Goal: Find specific page/section: Find specific page/section

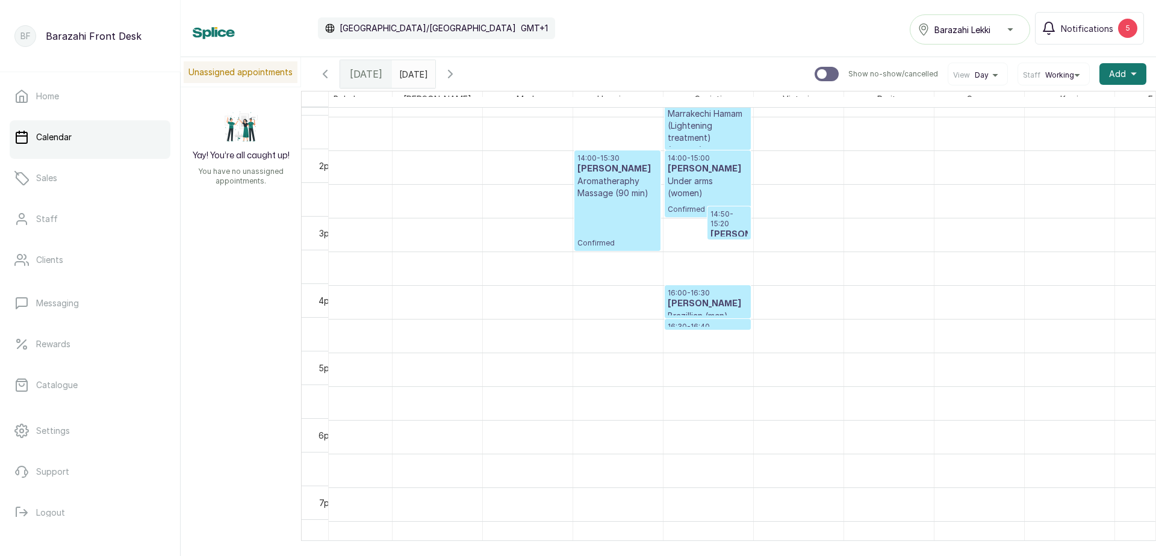
scroll to position [903, 208]
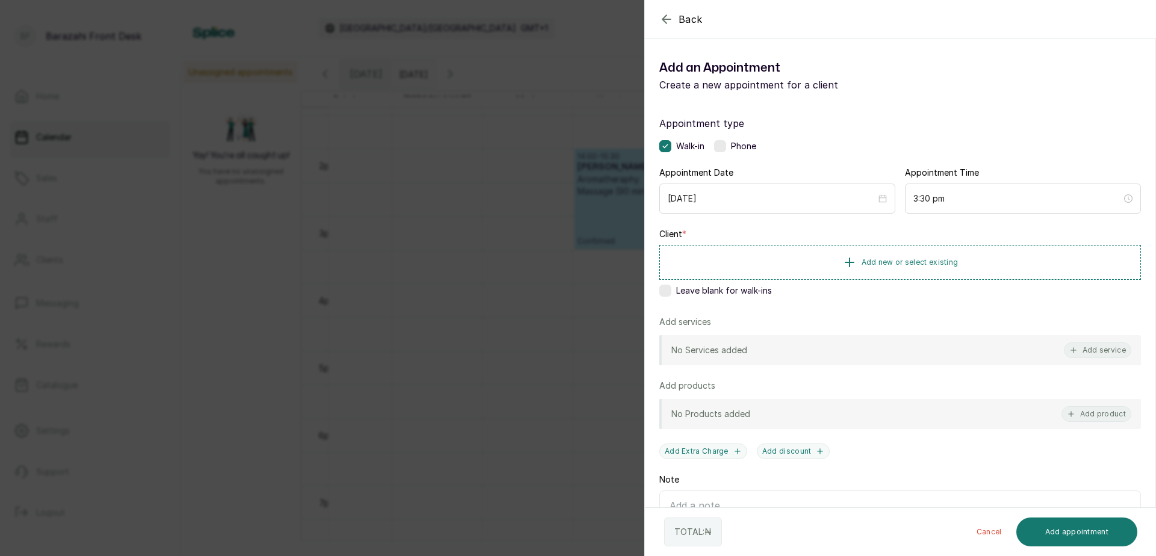
click at [668, 19] on icon "button" at bounding box center [666, 19] width 8 height 8
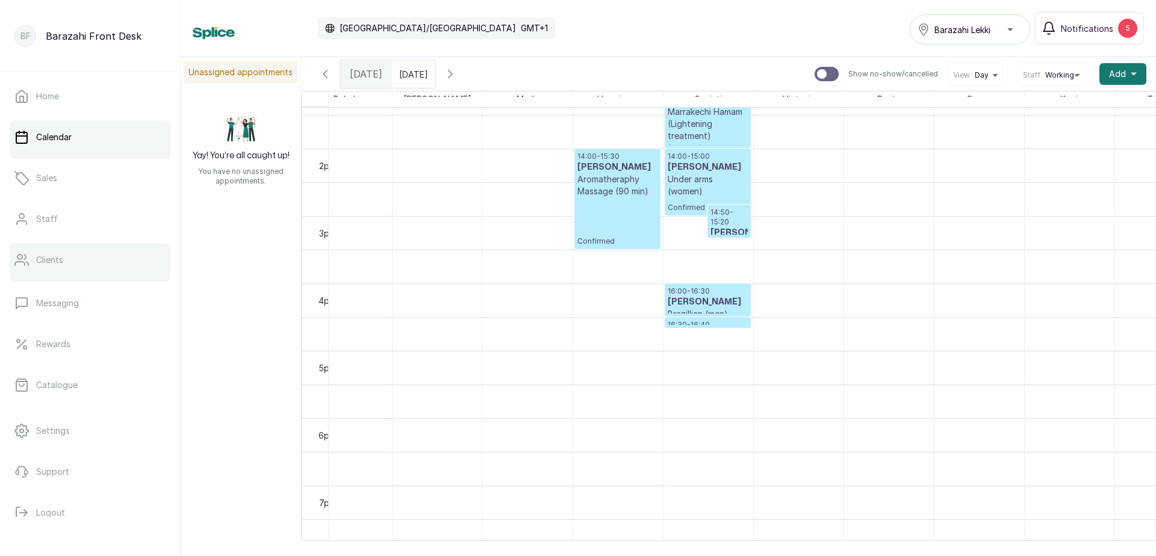
click at [67, 265] on link "Clients" at bounding box center [90, 260] width 161 height 34
